Goal: Transaction & Acquisition: Purchase product/service

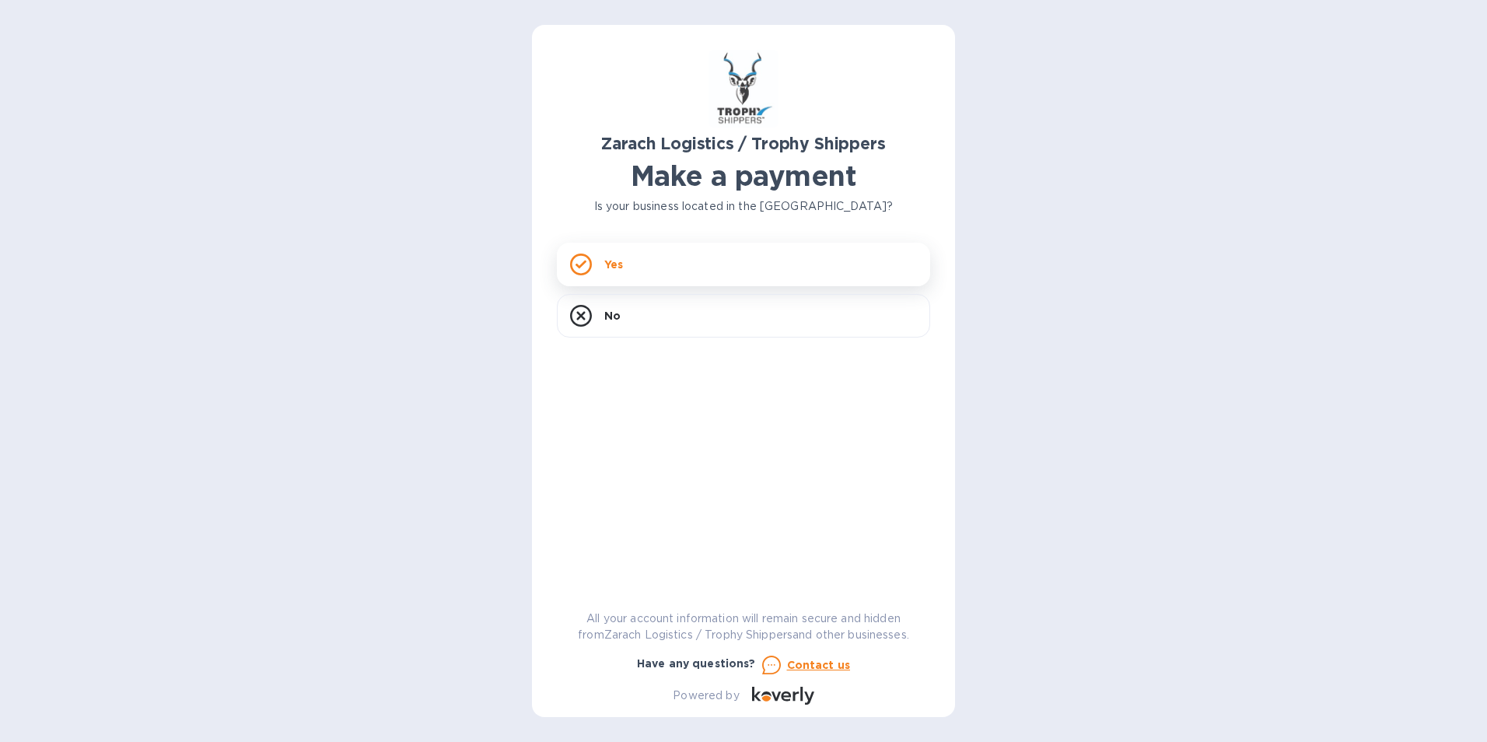
click at [652, 256] on div "Yes" at bounding box center [743, 265] width 373 height 44
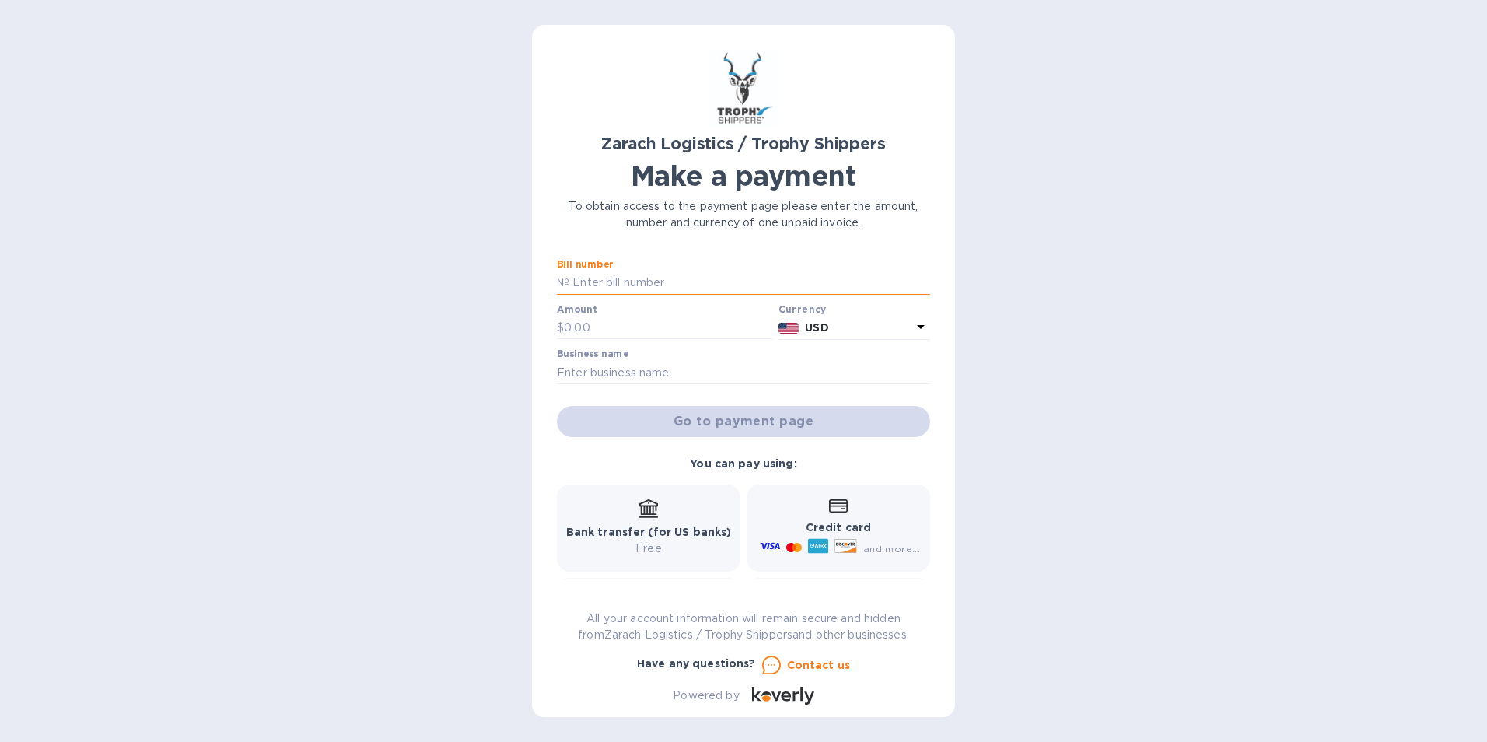
click at [610, 280] on input "text" at bounding box center [749, 282] width 361 height 23
type input "B00168159"
type input "64.50"
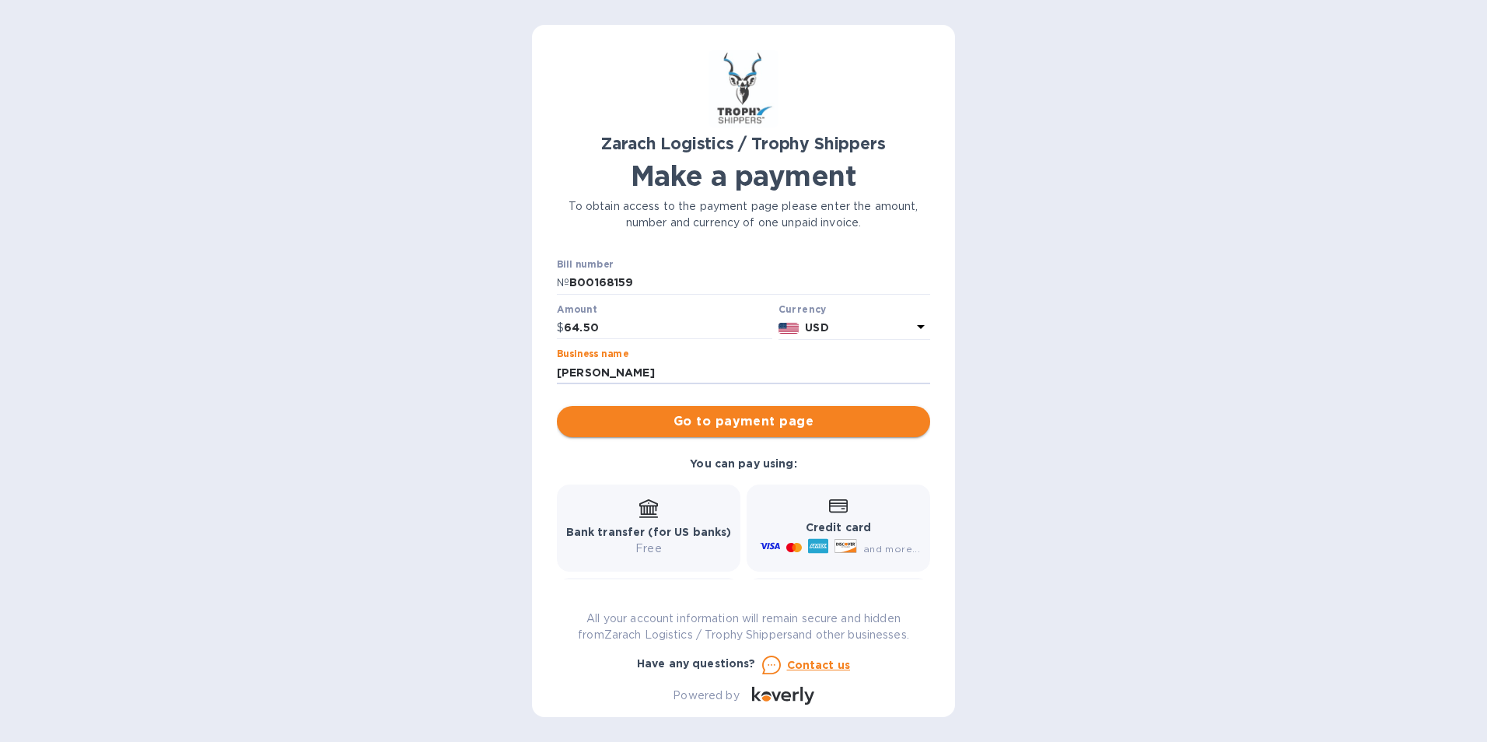
type input "[PERSON_NAME]"
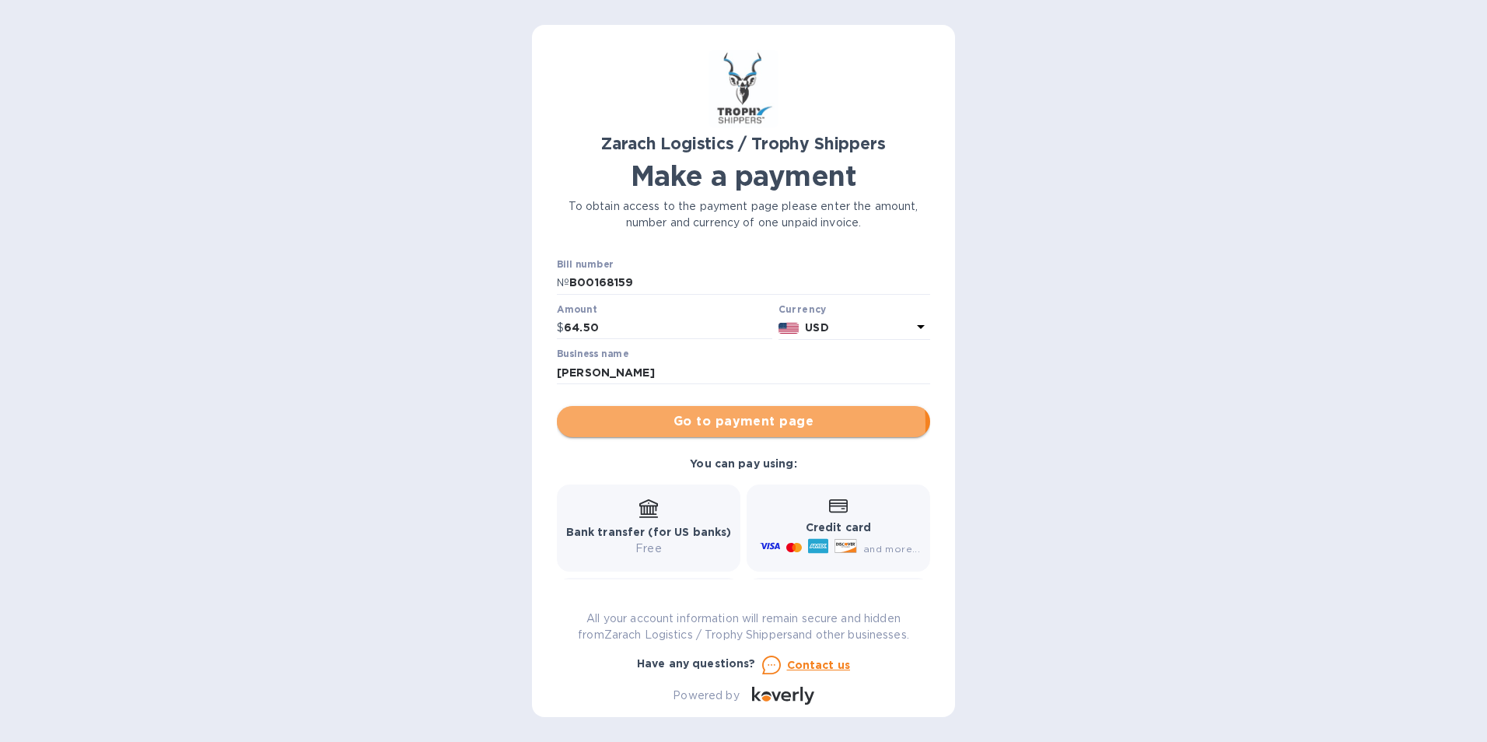
click at [730, 425] on span "Go to payment page" at bounding box center [743, 421] width 348 height 19
